Goal: Task Accomplishment & Management: Complete application form

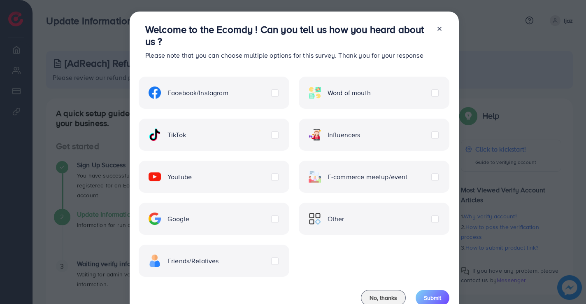
click at [238, 141] on div "TikTok" at bounding box center [214, 134] width 151 height 32
click at [193, 139] on div "TikTok" at bounding box center [214, 134] width 151 height 32
click at [186, 136] on label "TikTok" at bounding box center [167, 134] width 37 height 12
click at [196, 140] on div "TikTok" at bounding box center [214, 134] width 151 height 32
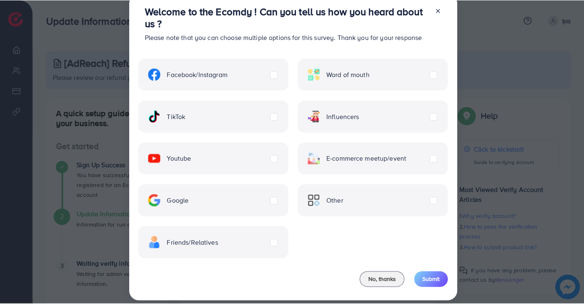
scroll to position [27, 0]
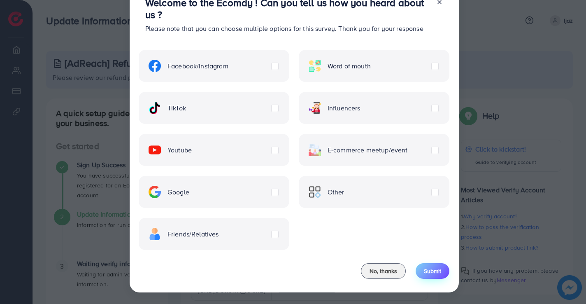
click at [433, 272] on span "Submit" at bounding box center [432, 271] width 17 height 8
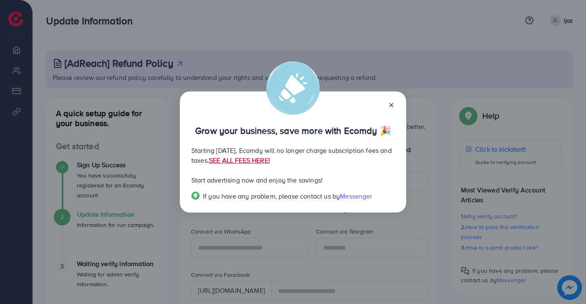
click at [270, 157] on link "SEE ALL FEES HERE!" at bounding box center [239, 160] width 61 height 9
click at [392, 104] on icon at bounding box center [391, 105] width 7 height 7
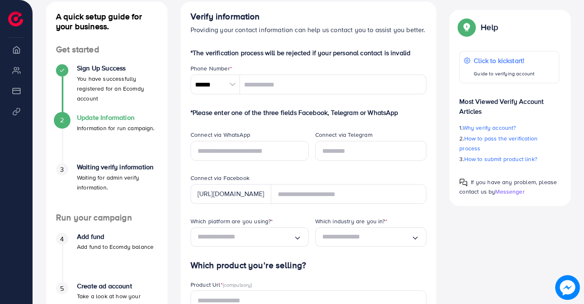
scroll to position [82, 0]
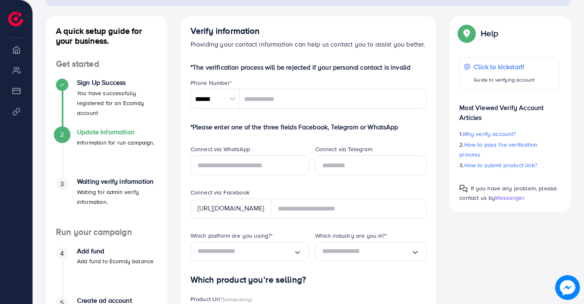
click at [233, 101] on div at bounding box center [232, 99] width 14 height 20
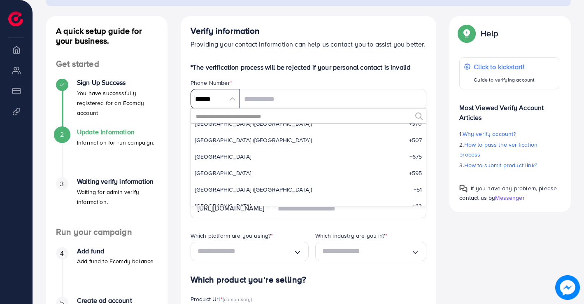
scroll to position [2668, 0]
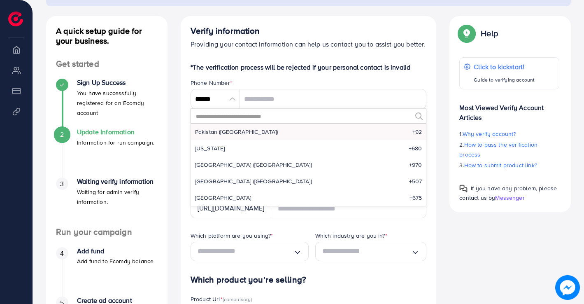
click at [214, 132] on span "Pakistan (‫پاکستان‬‎)" at bounding box center [236, 132] width 83 height 8
type input "******"
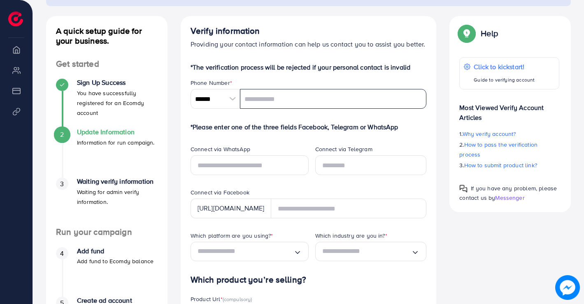
click at [262, 98] on input "tel" at bounding box center [333, 99] width 187 height 20
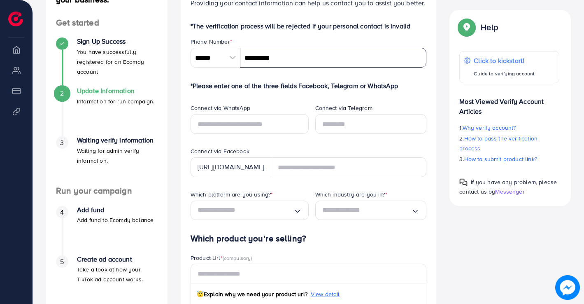
type input "**********"
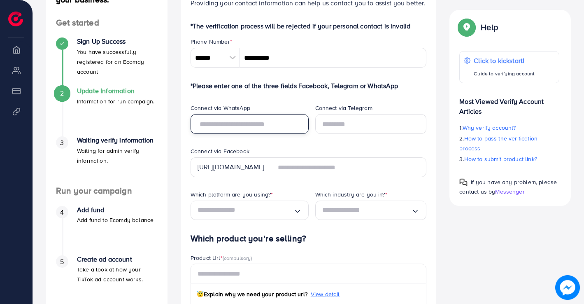
click at [258, 128] on input "text" at bounding box center [249, 124] width 118 height 20
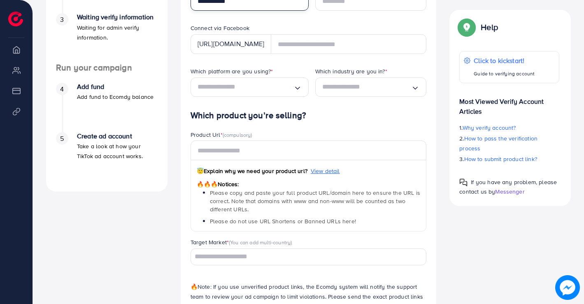
scroll to position [247, 0]
type input "**********"
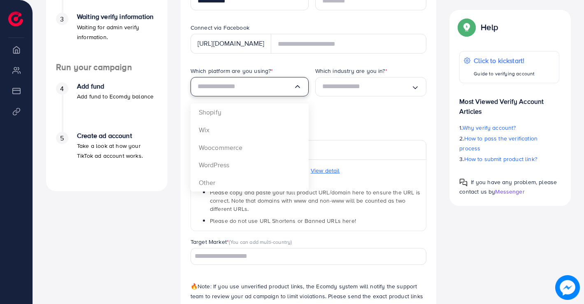
click at [296, 87] on polyline "Search for option" at bounding box center [297, 86] width 4 height 2
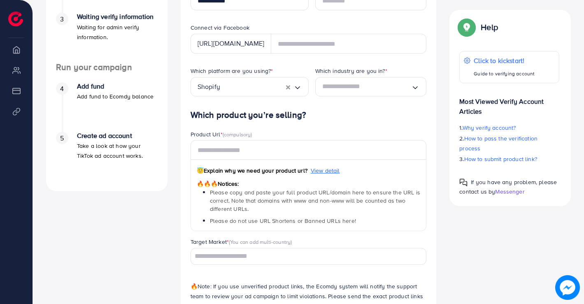
click at [265, 118] on form "*The verification process will be rejected if your personal contact is invalid …" at bounding box center [308, 115] width 236 height 434
click at [416, 88] on icon "Search for option" at bounding box center [415, 86] width 8 height 8
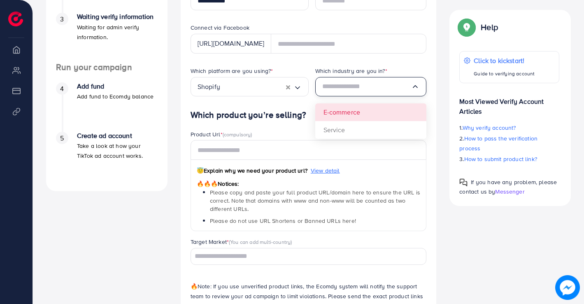
click at [371, 110] on div "Which platform are you using? * Shopify Loading... Which industry are you in? *…" at bounding box center [308, 88] width 249 height 43
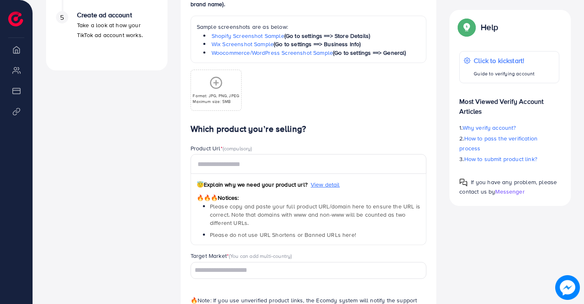
scroll to position [392, 0]
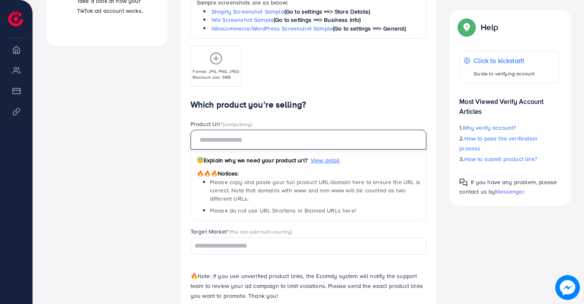
click at [294, 140] on input "text" at bounding box center [308, 140] width 236 height 20
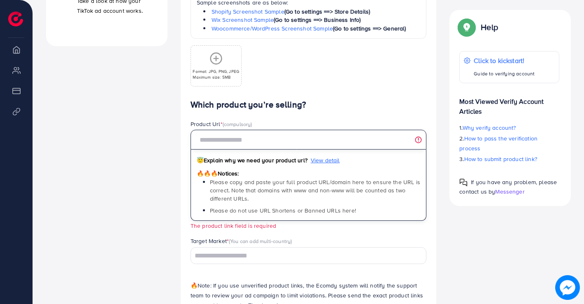
click at [279, 144] on input "text" at bounding box center [308, 140] width 236 height 20
paste input "**********"
type input "*"
click at [242, 142] on input "text" at bounding box center [308, 140] width 236 height 20
paste input "**********"
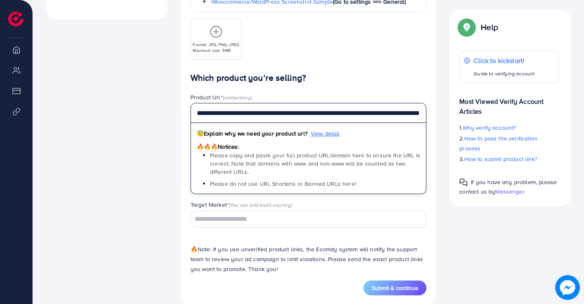
scroll to position [433, 0]
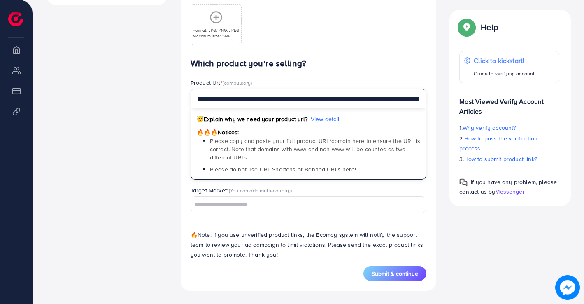
type input "**********"
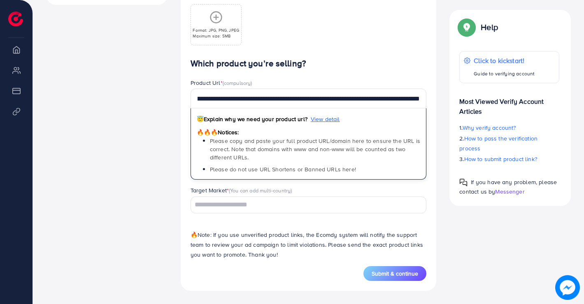
click at [246, 207] on input "Search for option" at bounding box center [304, 204] width 224 height 13
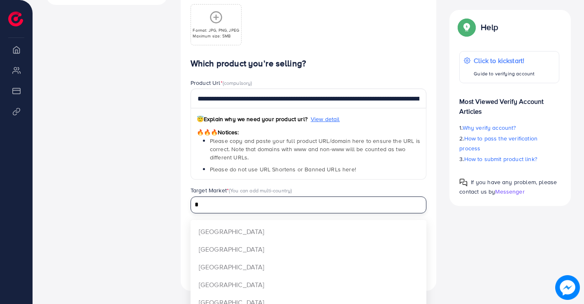
scroll to position [0, 0]
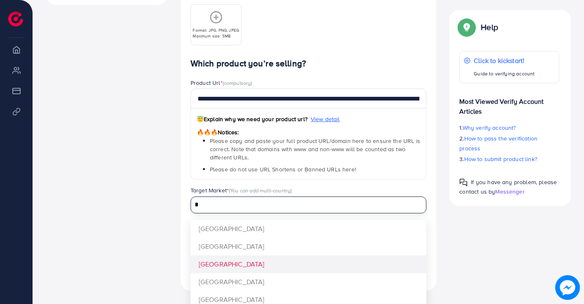
type input "*"
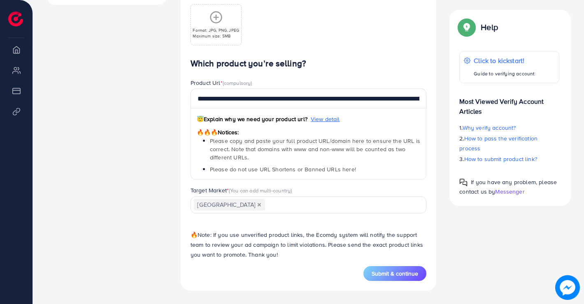
click at [209, 266] on div "**********" at bounding box center [308, 161] width 236 height 207
click at [397, 279] on button "Submit & continue" at bounding box center [394, 273] width 63 height 15
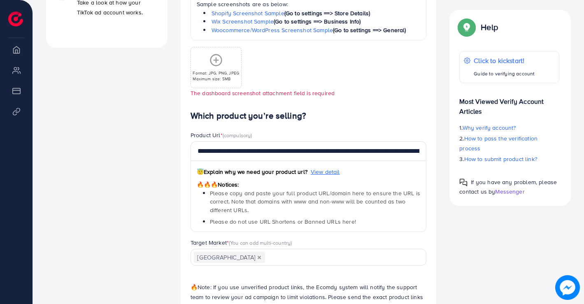
scroll to position [357, 0]
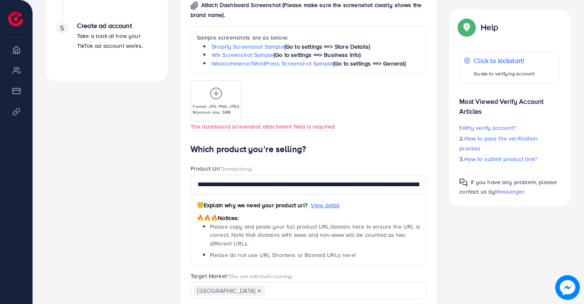
click at [214, 109] on p "Maximum size: 5MB" at bounding box center [216, 112] width 46 height 6
click at [228, 99] on div "Format: JPG, PNG, JPEG Maximum size: 5MB" at bounding box center [216, 101] width 50 height 28
click at [231, 111] on p "Maximum size: 5MB" at bounding box center [216, 112] width 46 height 6
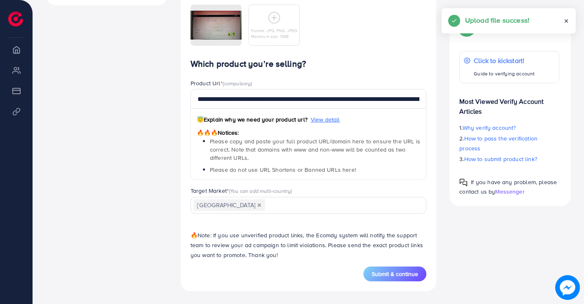
scroll to position [433, 0]
click at [402, 274] on span "Submit & continue" at bounding box center [394, 273] width 46 height 8
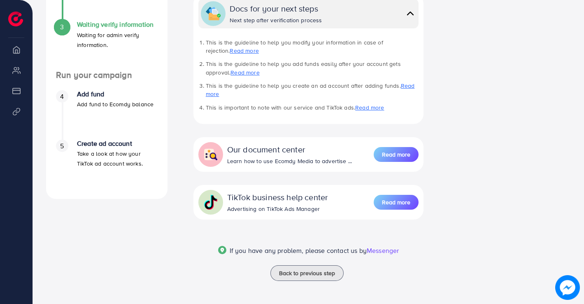
scroll to position [198, 0]
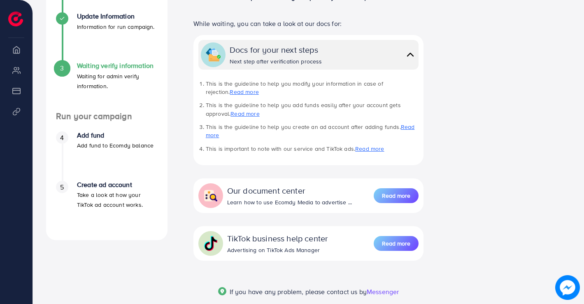
click at [564, 286] on img at bounding box center [567, 287] width 20 height 20
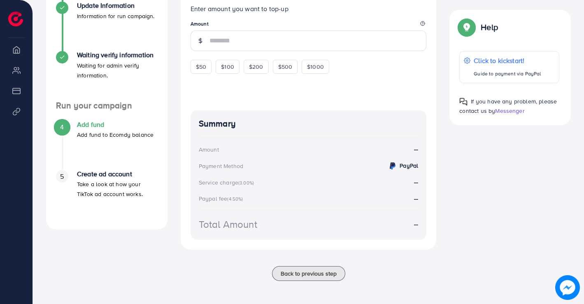
scroll to position [211, 0]
click at [92, 123] on h4 "Add fund" at bounding box center [115, 125] width 77 height 8
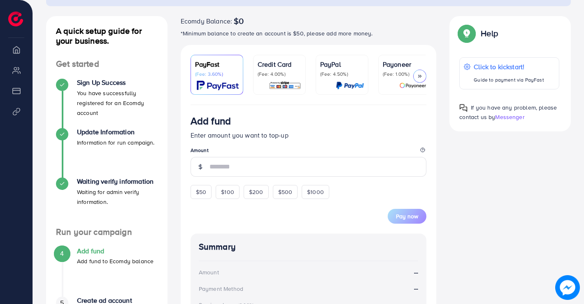
scroll to position [123, 0]
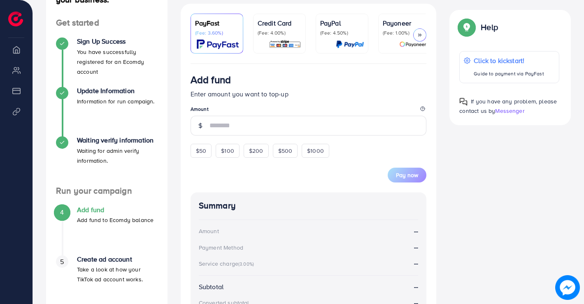
click at [213, 40] on img at bounding box center [218, 43] width 42 height 9
click at [223, 44] on img at bounding box center [218, 43] width 42 height 9
click at [214, 40] on img at bounding box center [218, 43] width 42 height 9
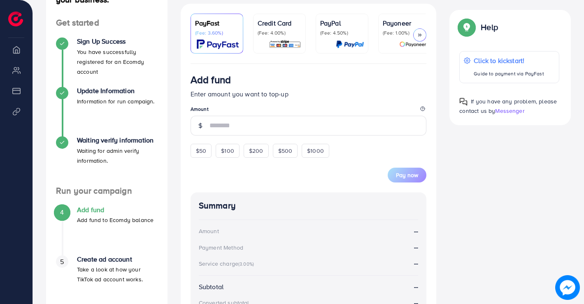
click at [420, 36] on icon at bounding box center [420, 35] width 6 height 6
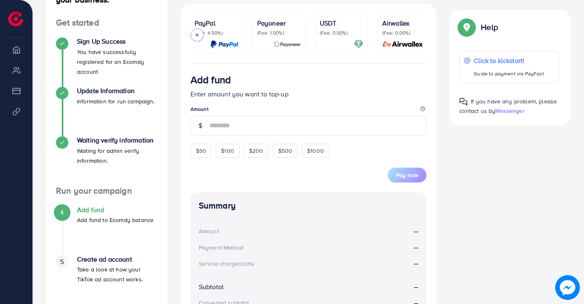
scroll to position [0, 129]
click at [209, 34] on p "(Fee: 4.50%)" at bounding box center [213, 33] width 44 height 7
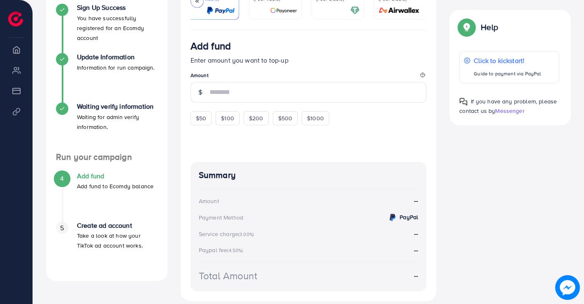
scroll to position [128, 0]
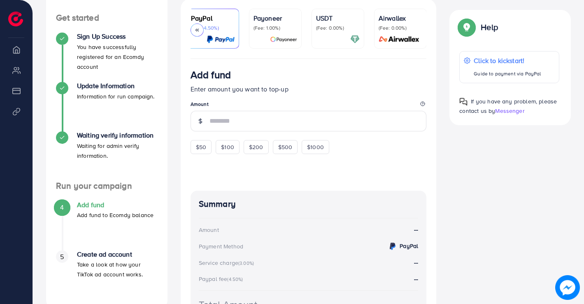
click at [198, 31] on icon at bounding box center [197, 30] width 6 height 6
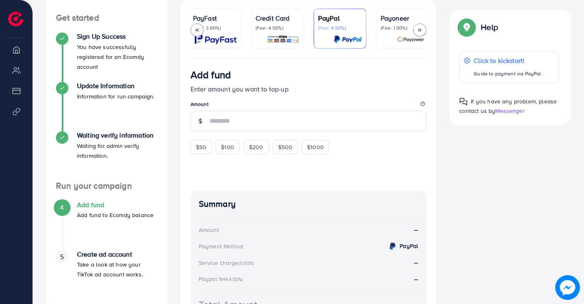
scroll to position [0, 0]
click at [219, 34] on div "PayFast (Fee: 3.60%)" at bounding box center [217, 28] width 44 height 31
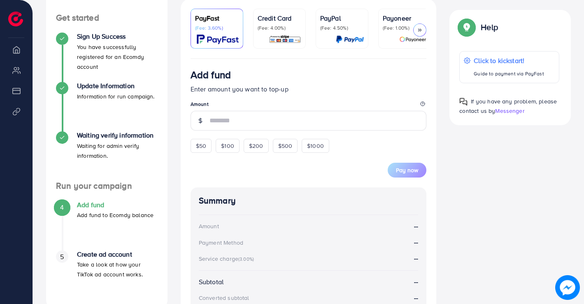
click at [219, 34] on div "PayFast (Fee: 3.60%)" at bounding box center [217, 28] width 44 height 31
click at [339, 25] on p "(Fee: 4.50%)" at bounding box center [342, 28] width 44 height 7
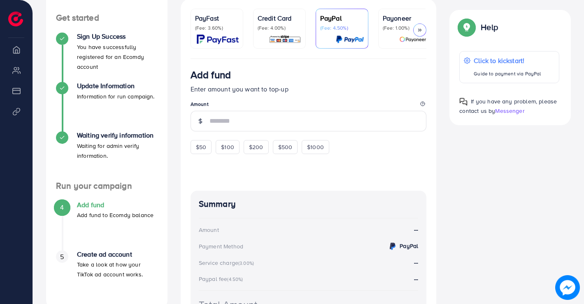
click at [203, 35] on img at bounding box center [218, 39] width 42 height 9
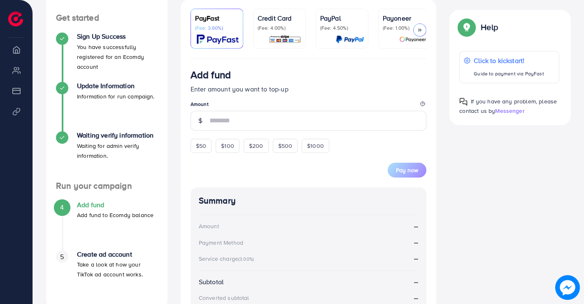
click at [209, 33] on div "PayFast (Fee: 3.60%)" at bounding box center [217, 28] width 44 height 31
click at [226, 37] on img at bounding box center [218, 39] width 42 height 9
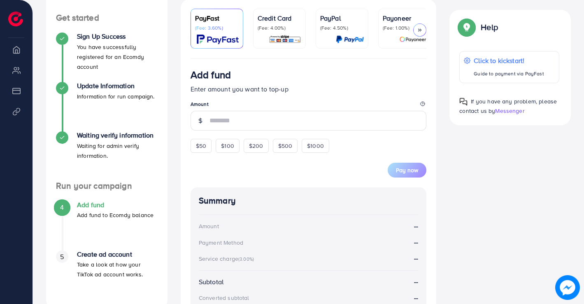
click at [422, 30] on icon at bounding box center [420, 30] width 6 height 6
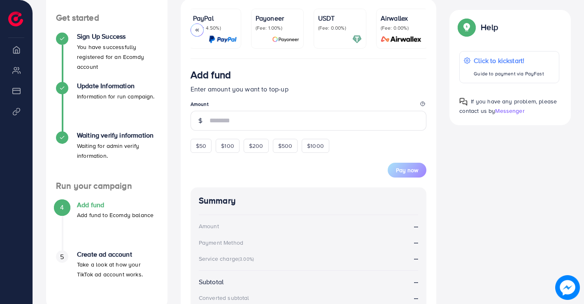
scroll to position [0, 129]
click at [198, 29] on icon at bounding box center [197, 30] width 6 height 6
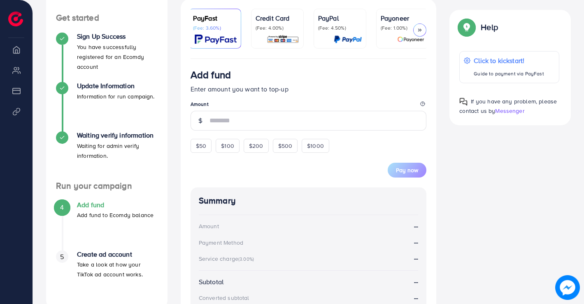
scroll to position [0, 0]
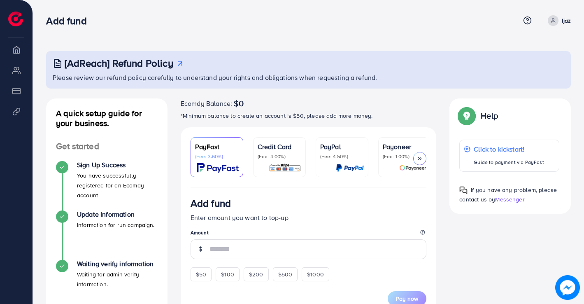
click at [418, 154] on div at bounding box center [419, 158] width 13 height 13
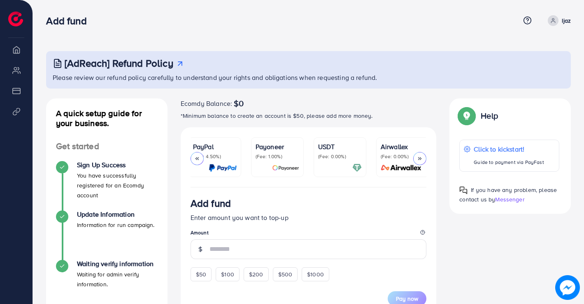
scroll to position [0, 129]
click at [197, 159] on icon at bounding box center [197, 159] width 6 height 6
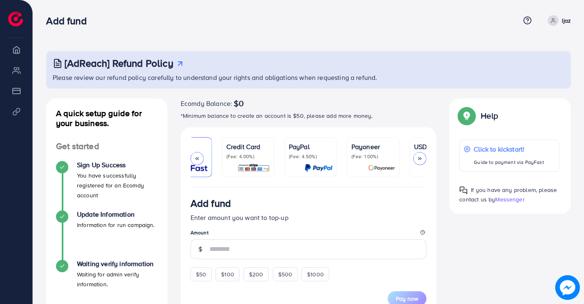
scroll to position [0, 0]
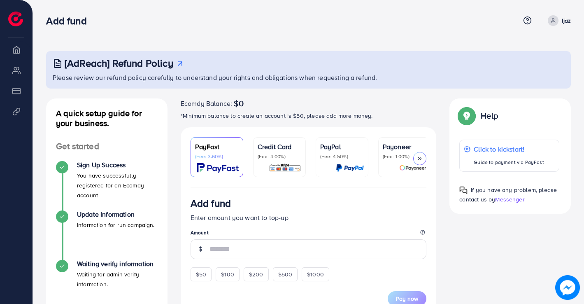
click at [420, 157] on icon at bounding box center [420, 159] width 6 height 6
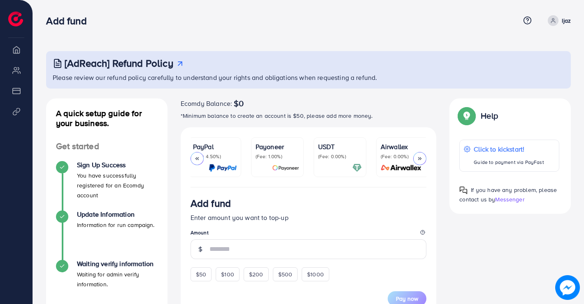
scroll to position [0, 129]
click at [196, 156] on icon at bounding box center [197, 159] width 6 height 6
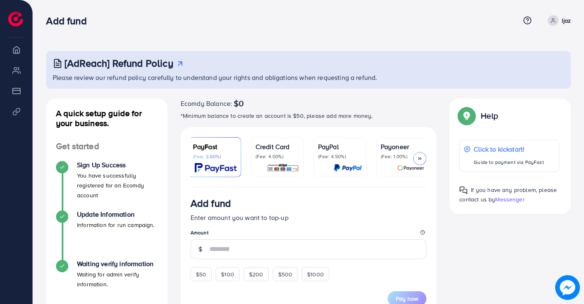
scroll to position [0, 0]
click at [418, 156] on icon at bounding box center [420, 159] width 6 height 6
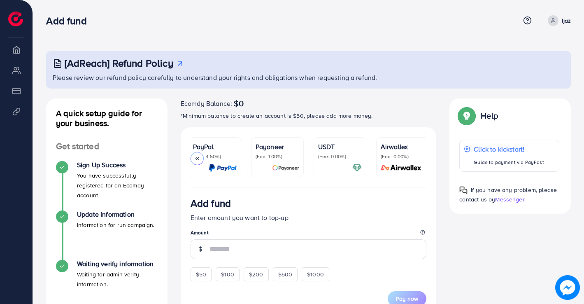
scroll to position [0, 129]
click at [193, 157] on div at bounding box center [196, 158] width 13 height 13
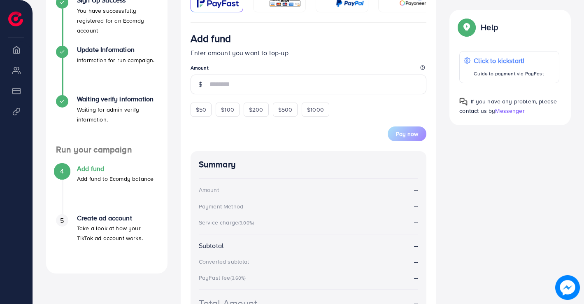
scroll to position [206, 0]
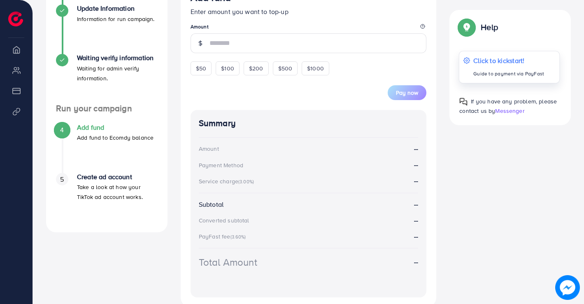
click at [505, 60] on p "Click to kickstart!" at bounding box center [508, 61] width 71 height 10
